Goal: Information Seeking & Learning: Learn about a topic

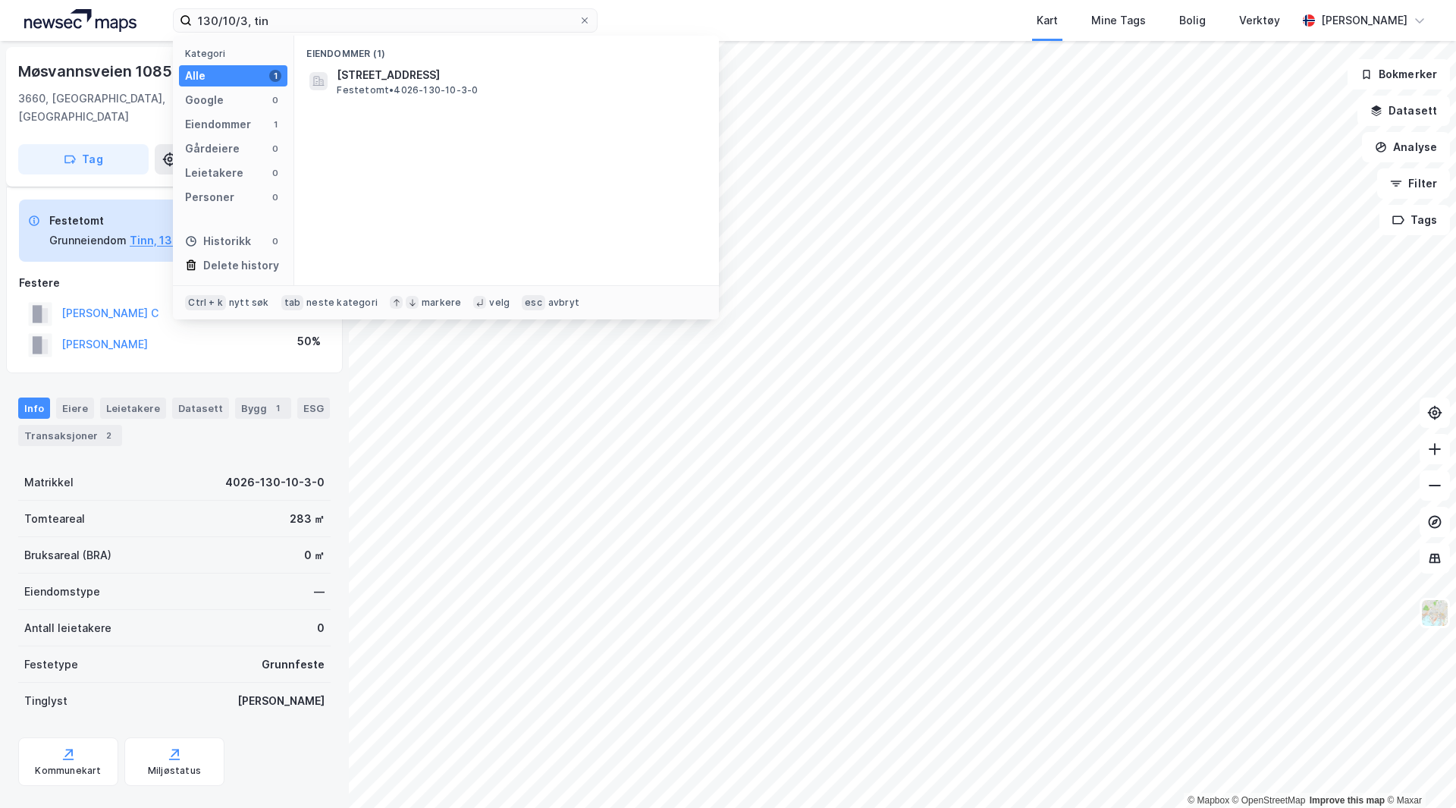
scroll to position [8, 0]
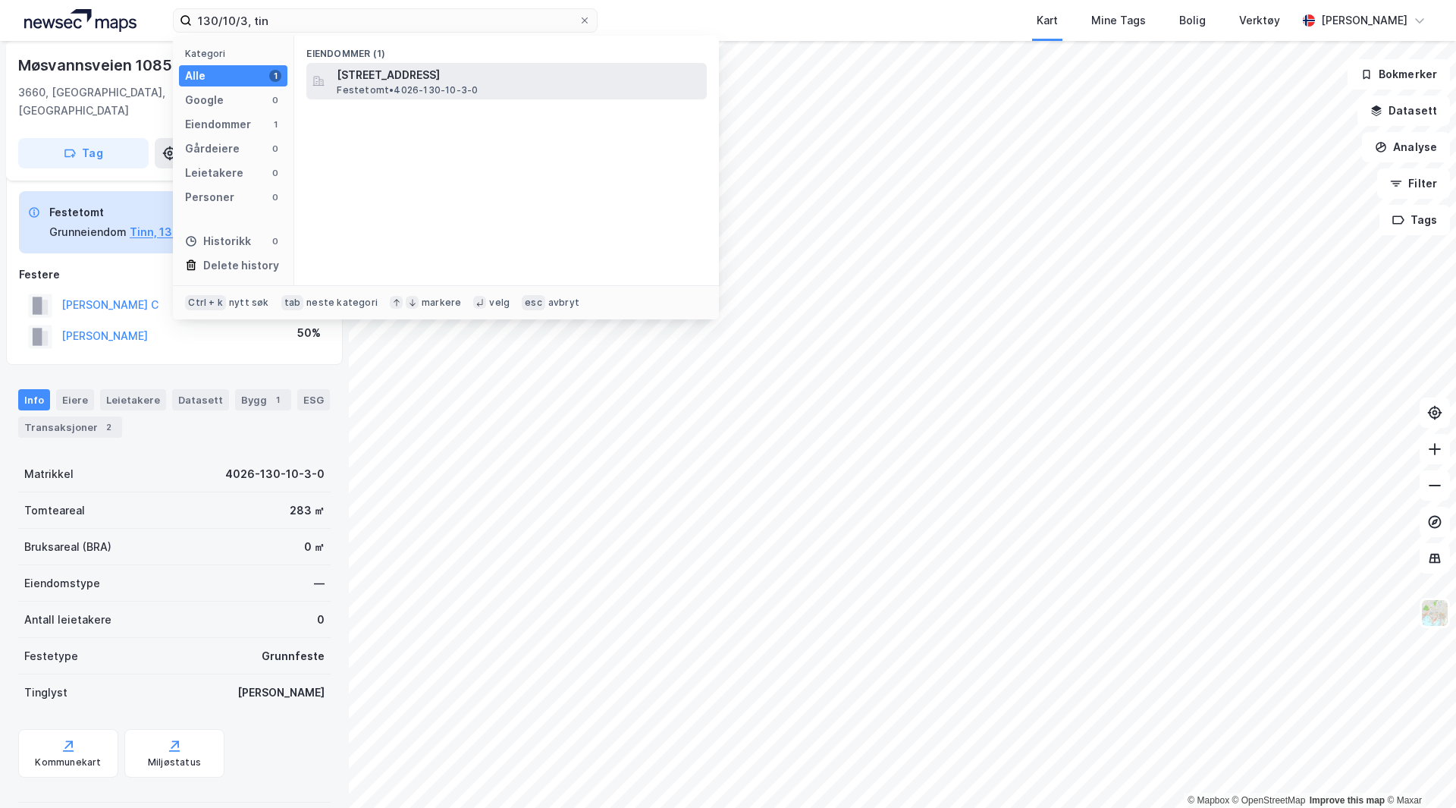
click at [429, 79] on span "[STREET_ADDRESS]" at bounding box center [519, 75] width 364 height 18
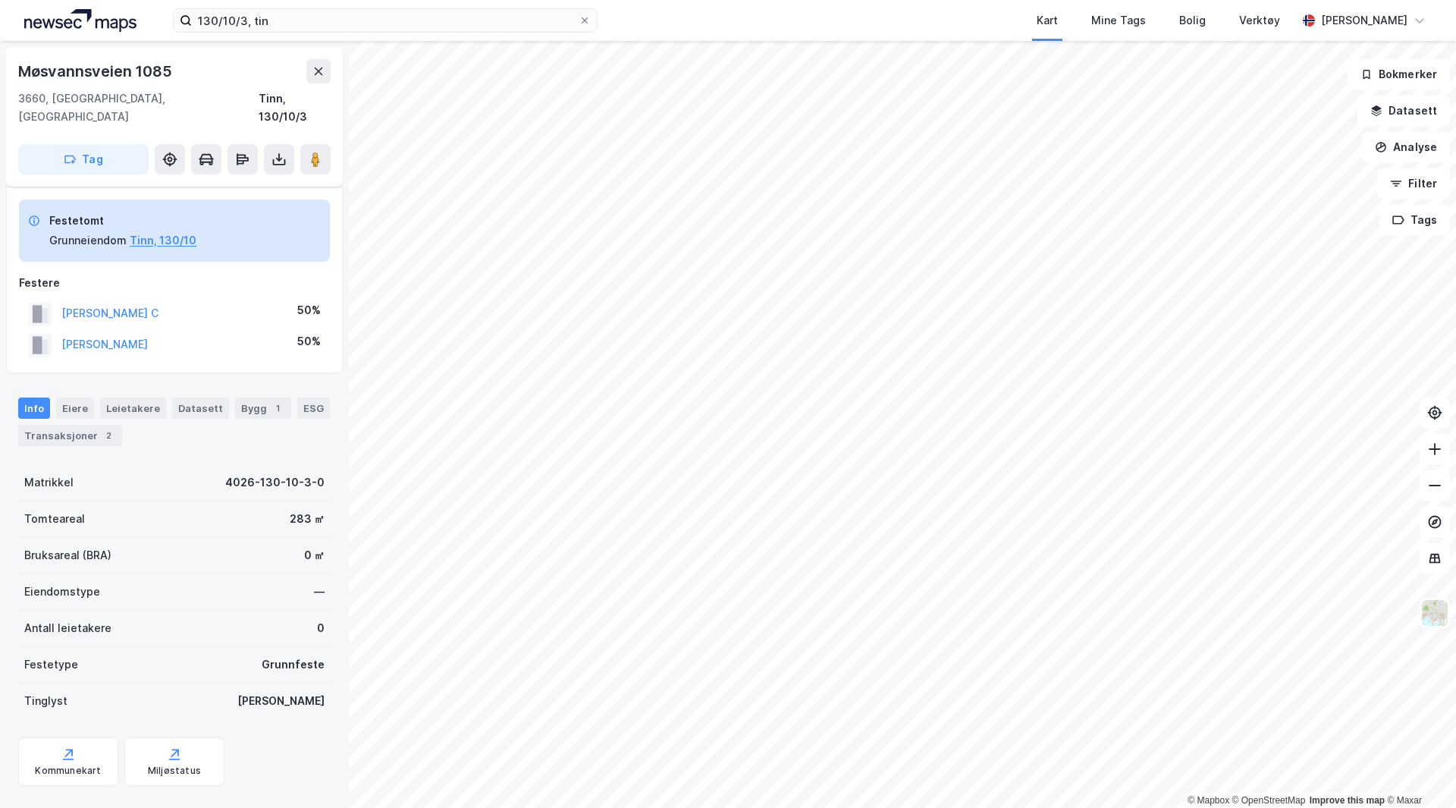
scroll to position [8, 0]
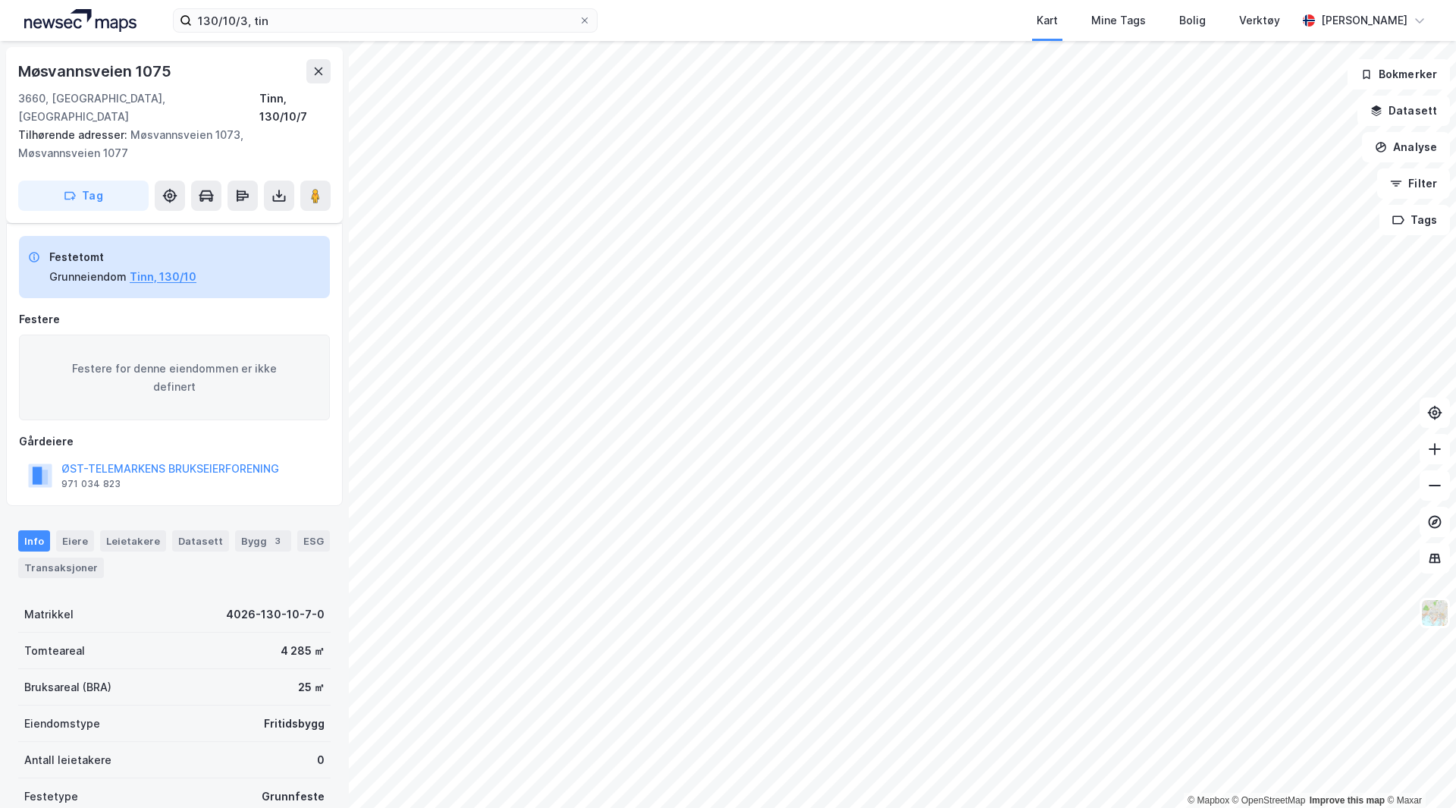
scroll to position [8, 0]
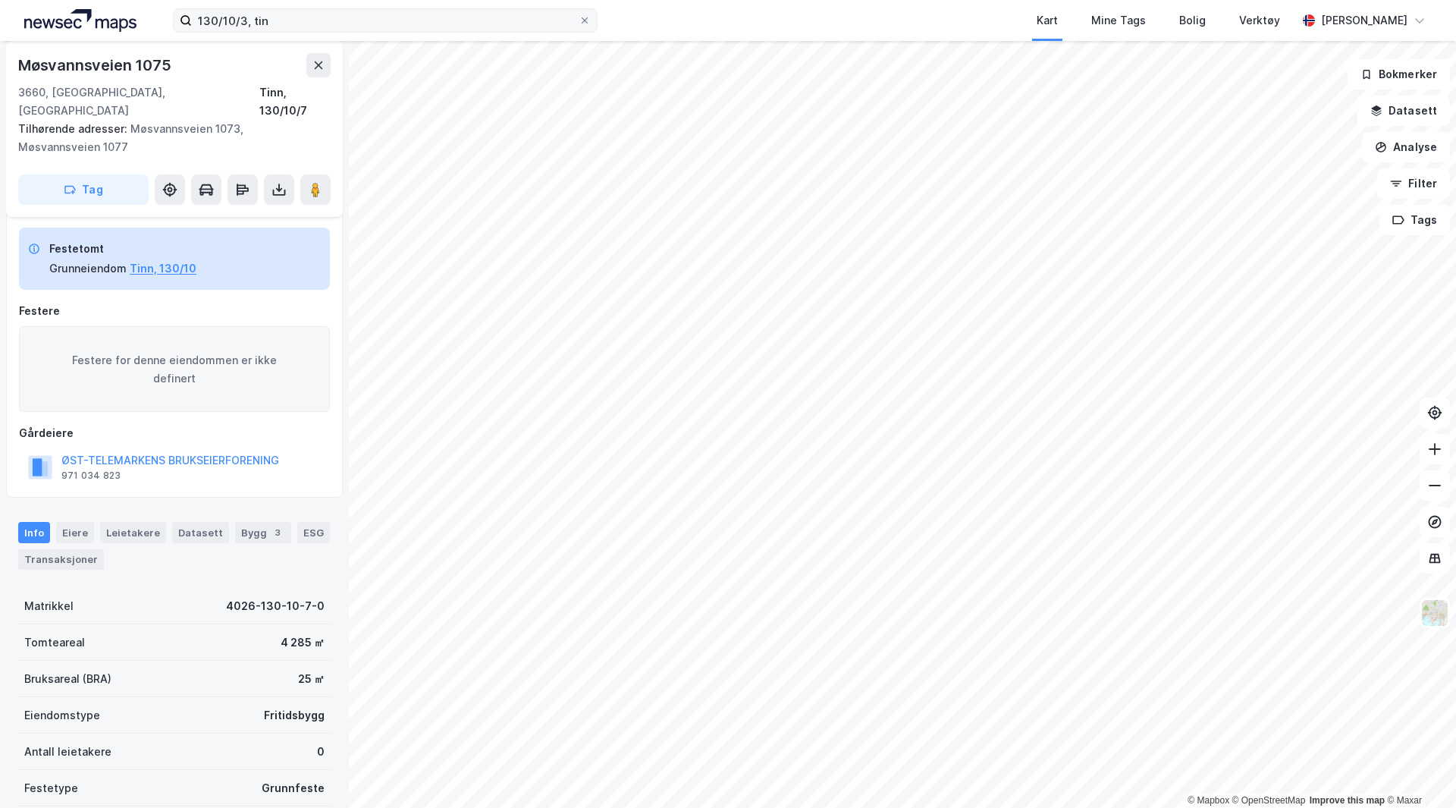
click at [340, 8] on label "130/10/3, tin" at bounding box center [385, 20] width 425 height 24
click at [340, 9] on input "130/10/3, tin" at bounding box center [385, 20] width 387 height 23
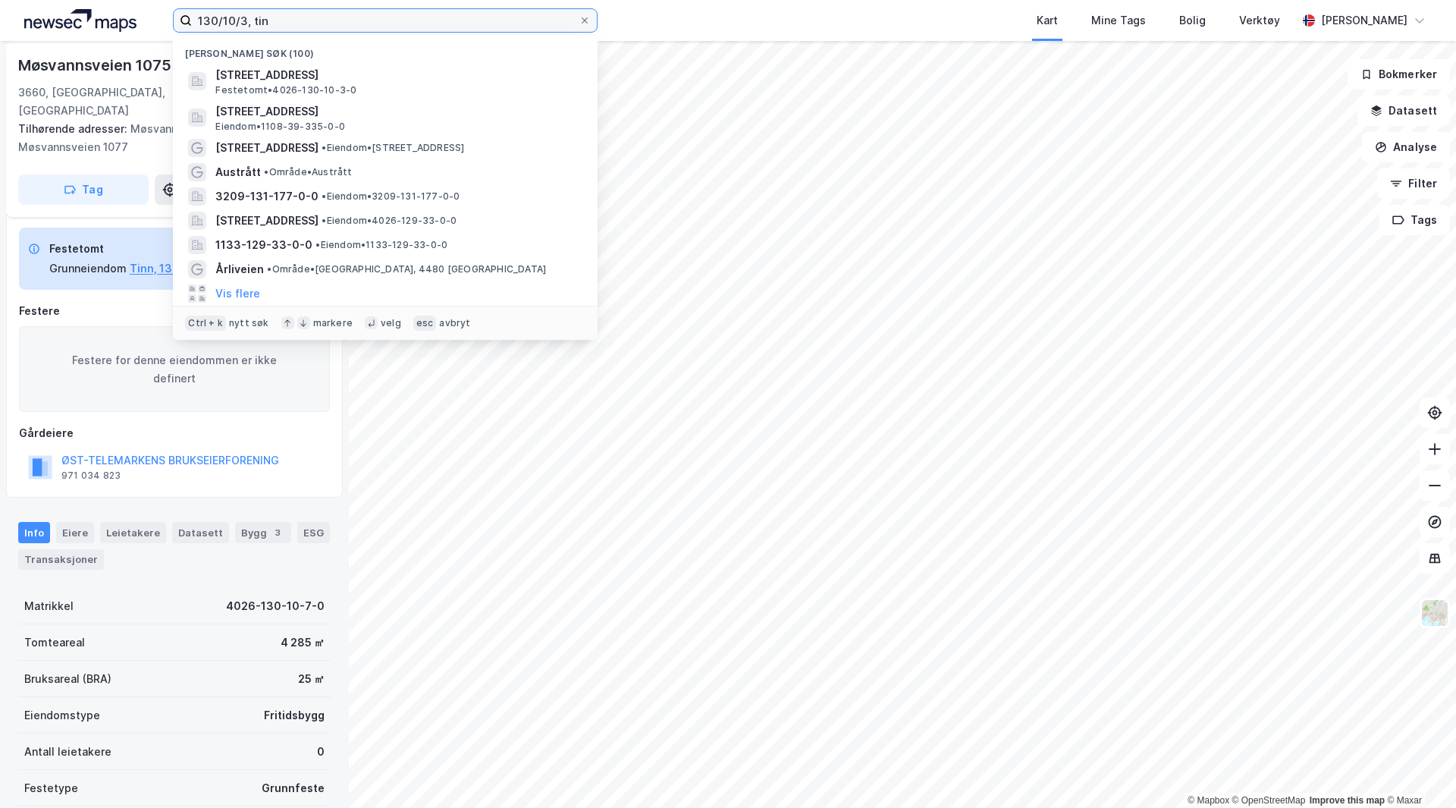
drag, startPoint x: 280, startPoint y: 18, endPoint x: -12, endPoint y: 20, distance: 292.0
click at [0, 20] on html "130/10/3, tin Nylige søk (100) Møsvannsveien 1085, 3660, RJUKAN, TINN Festetomt…" at bounding box center [728, 404] width 1456 height 808
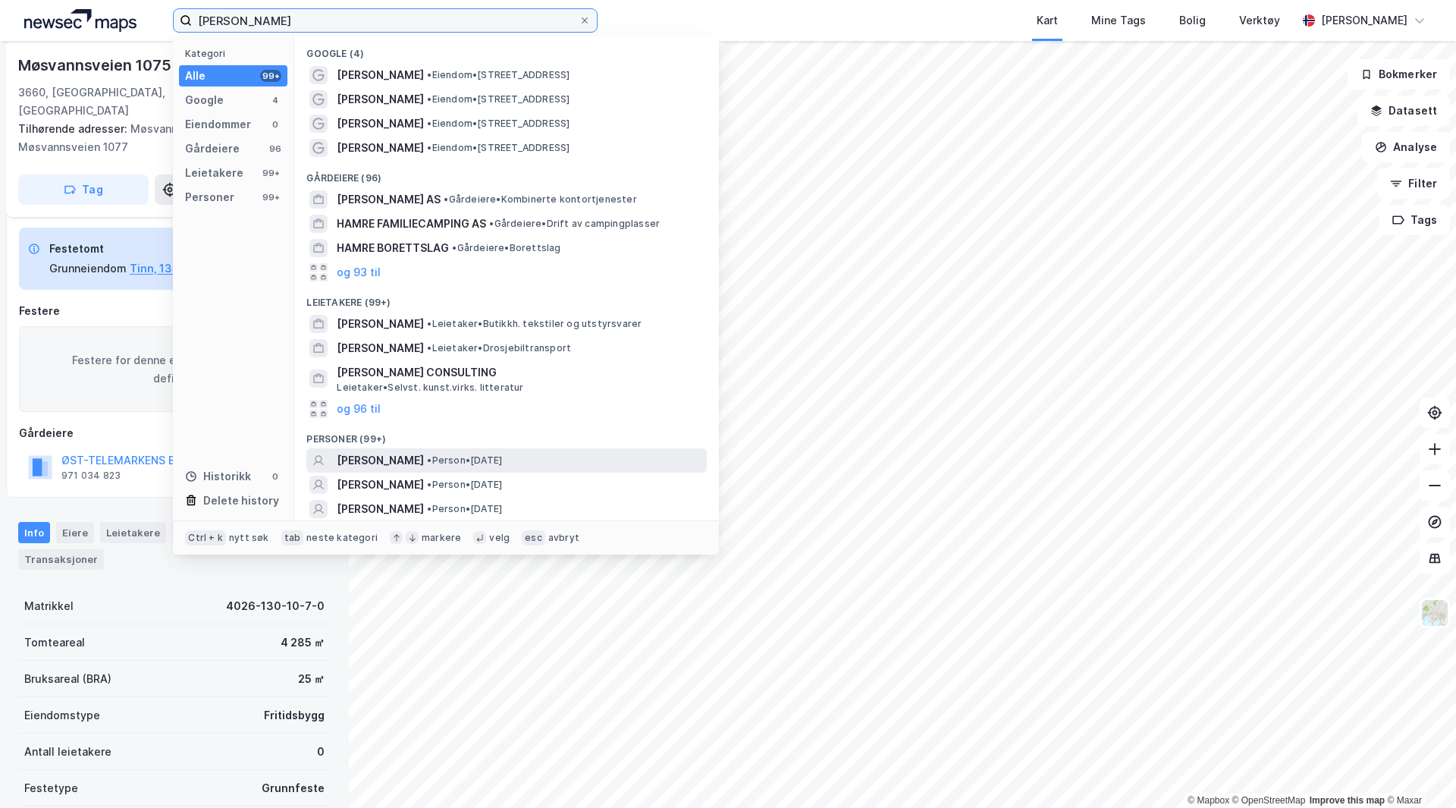
type input "anne synnøve hamre"
click at [404, 459] on span "[PERSON_NAME]" at bounding box center [380, 460] width 87 height 18
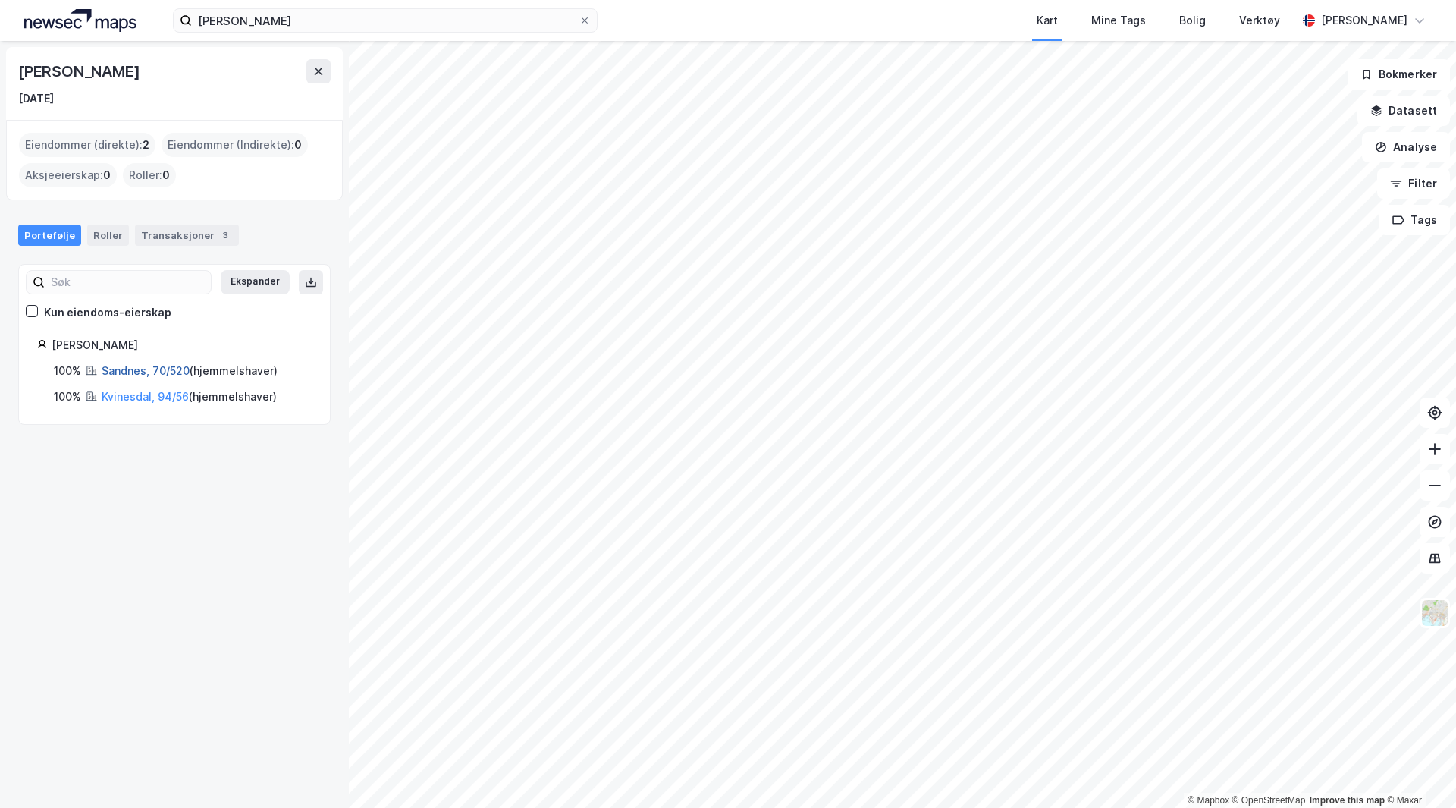
click at [150, 371] on link "Sandnes, 70/520" at bounding box center [146, 370] width 88 height 13
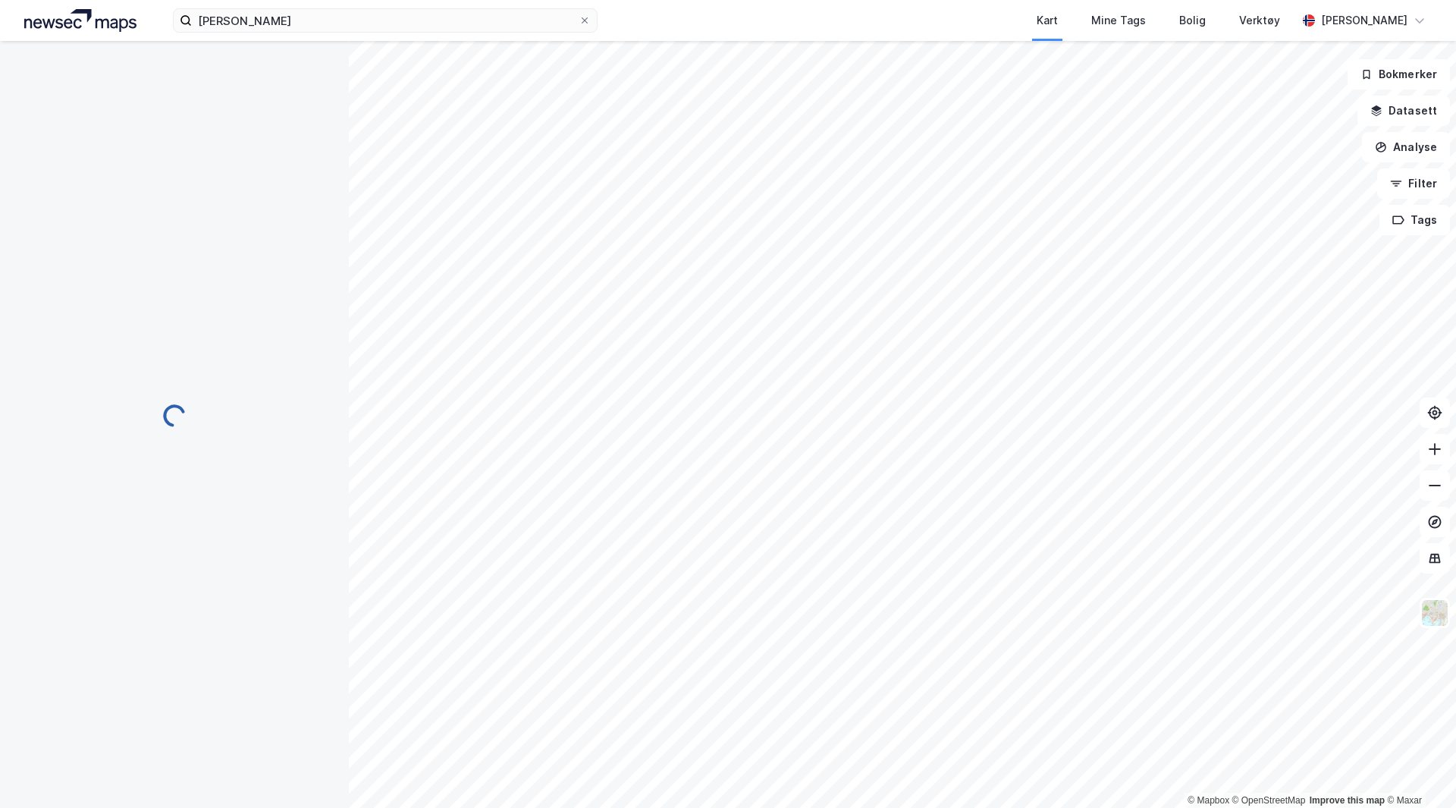
scroll to position [8, 0]
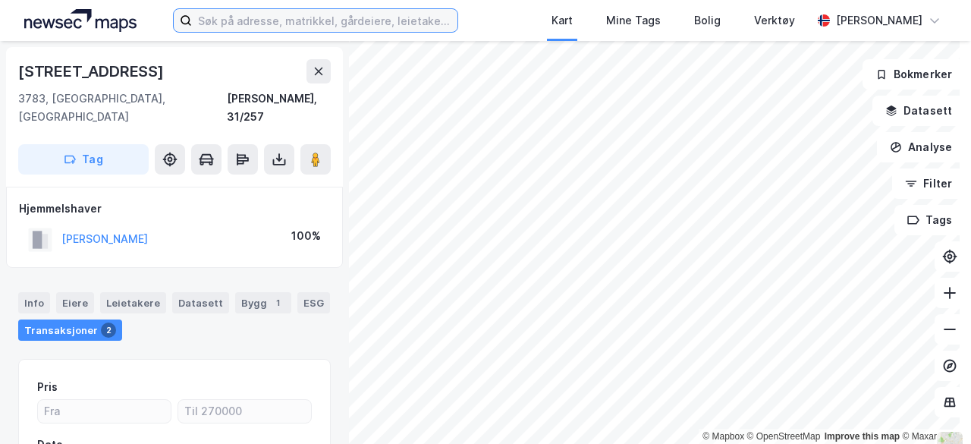
click at [317, 30] on input at bounding box center [324, 20] width 265 height 23
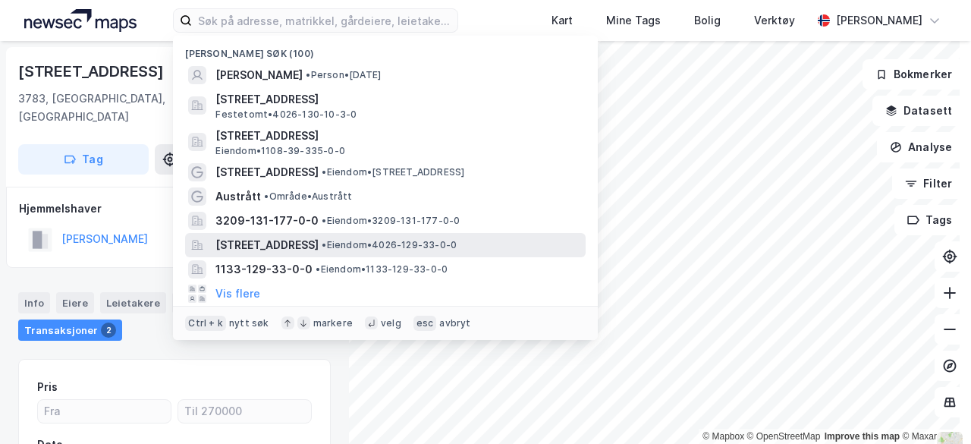
click at [319, 243] on span "[STREET_ADDRESS]" at bounding box center [266, 245] width 103 height 18
